Goal: Find specific page/section: Find specific page/section

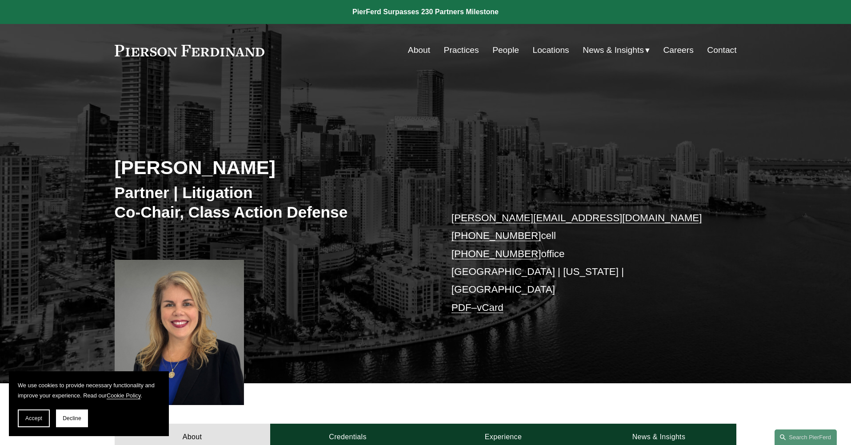
drag, startPoint x: 465, startPoint y: 245, endPoint x: 447, endPoint y: 150, distance: 96.7
click at [455, 51] on link "Practices" at bounding box center [461, 50] width 35 height 17
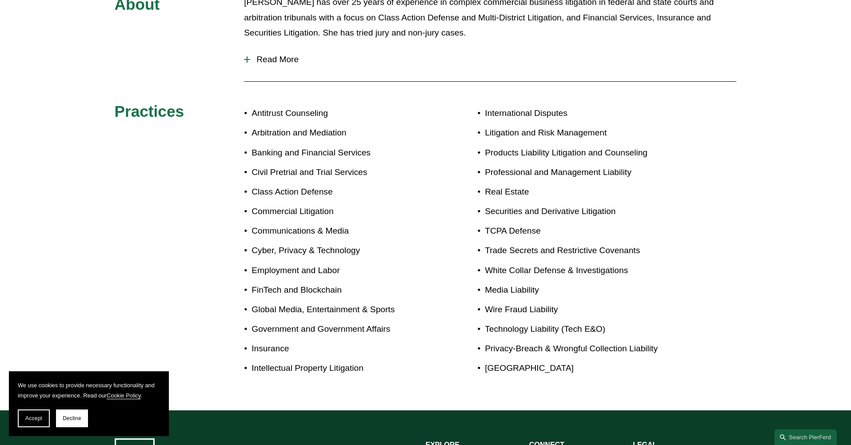
scroll to position [267, 0]
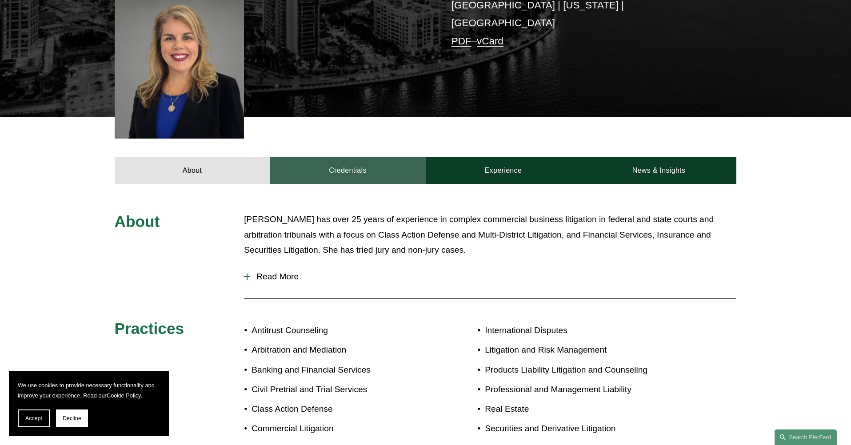
click at [313, 157] on link "Credentials" at bounding box center [347, 170] width 155 height 27
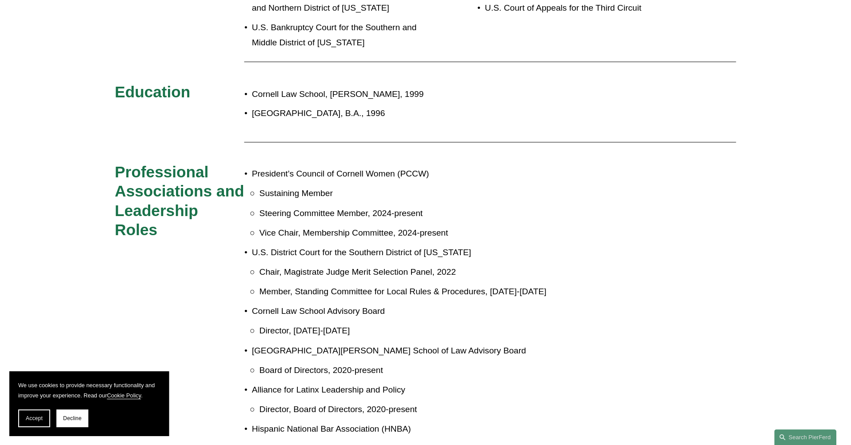
scroll to position [533, 0]
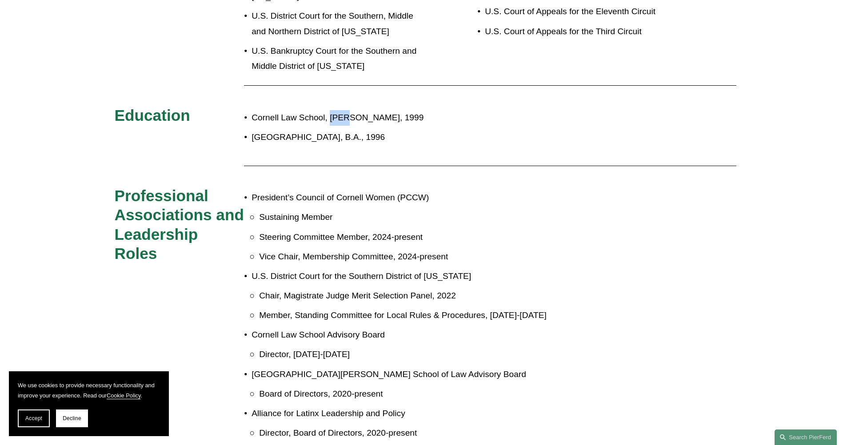
drag, startPoint x: 332, startPoint y: 100, endPoint x: 345, endPoint y: 101, distance: 12.9
click at [345, 110] on p "Cornell Law School, J.D., 1999" at bounding box center [454, 118] width 407 height 16
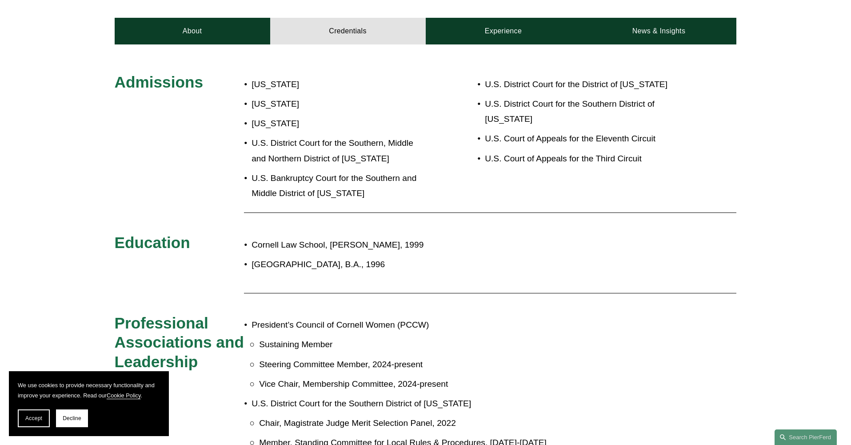
scroll to position [0, 0]
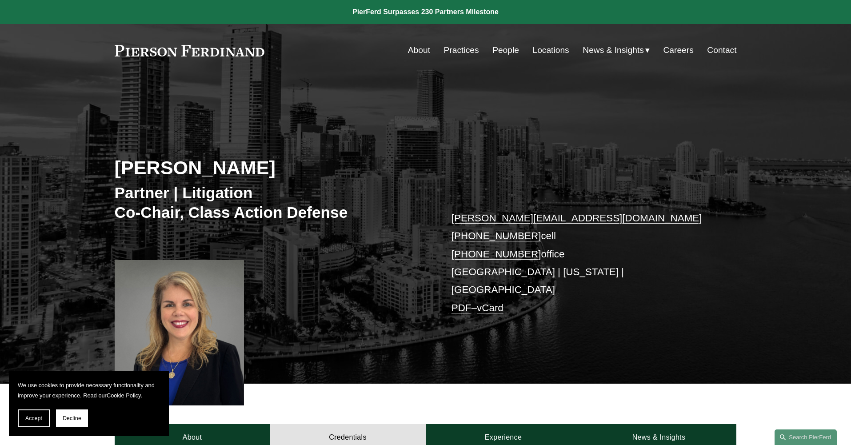
drag, startPoint x: 472, startPoint y: 130, endPoint x: 475, endPoint y: 9, distance: 121.3
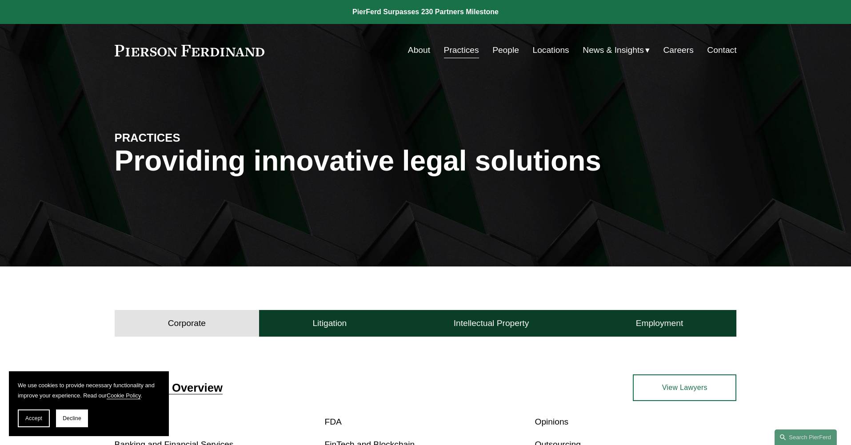
click at [493, 48] on link "People" at bounding box center [505, 50] width 27 height 17
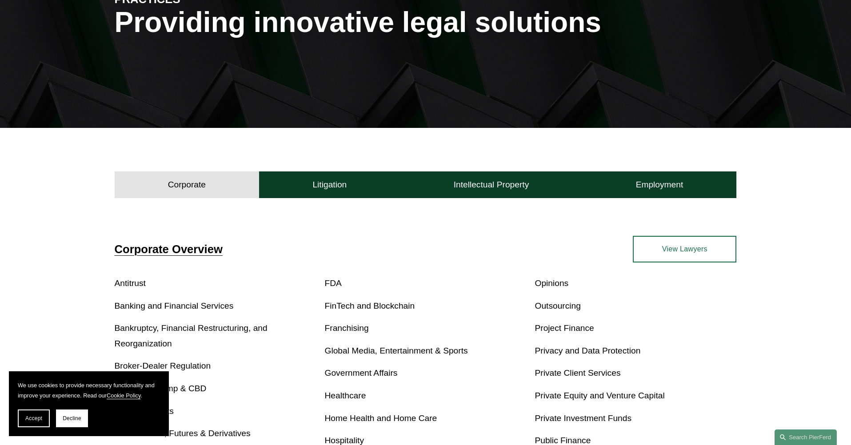
scroll to position [178, 0]
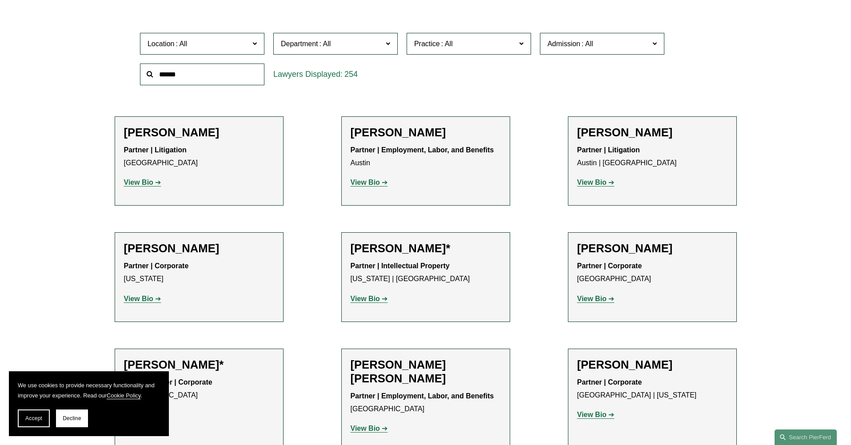
scroll to position [311, 0]
